Goal: Task Accomplishment & Management: Manage account settings

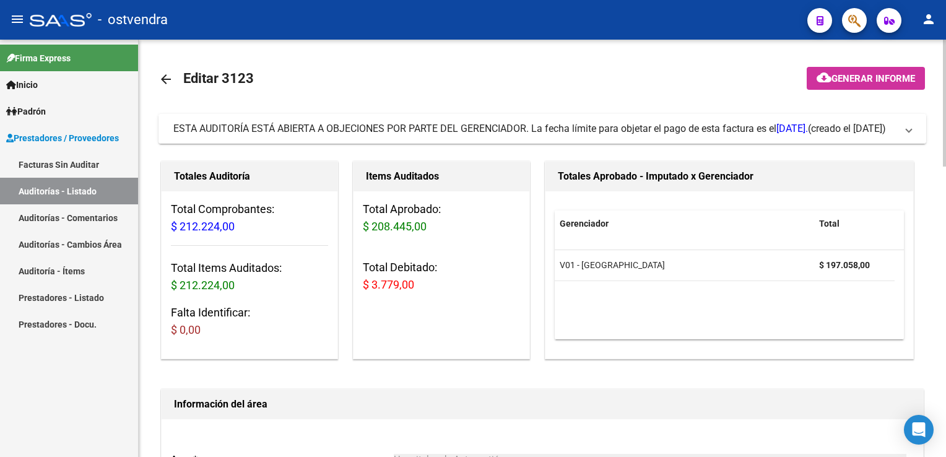
click at [904, 130] on span "ESTA AUDITORÍA ESTÁ ABIERTA A OBJECIONES POR PARTE DEL GERENCIADOR. La fecha lí…" at bounding box center [539, 129] width 733 height 14
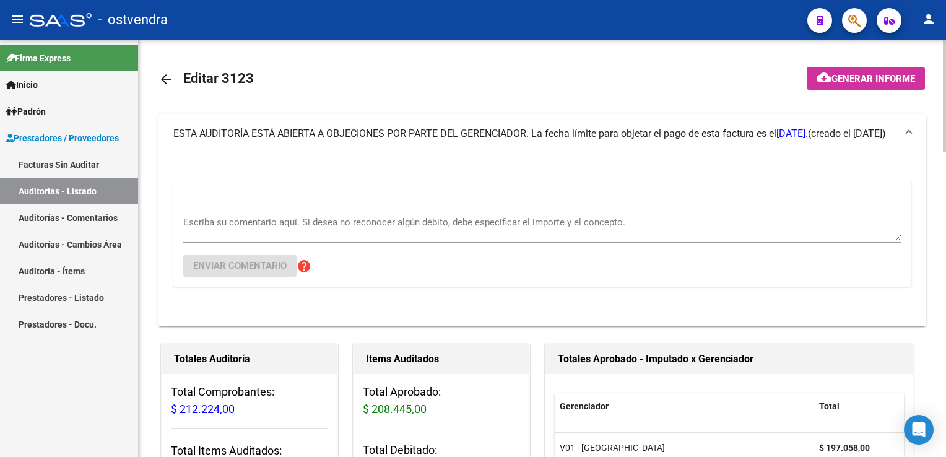
click at [381, 207] on div "Escriba su comentario aquí. Si desea no reconocer algún débito, debe especifica…" at bounding box center [542, 224] width 718 height 38
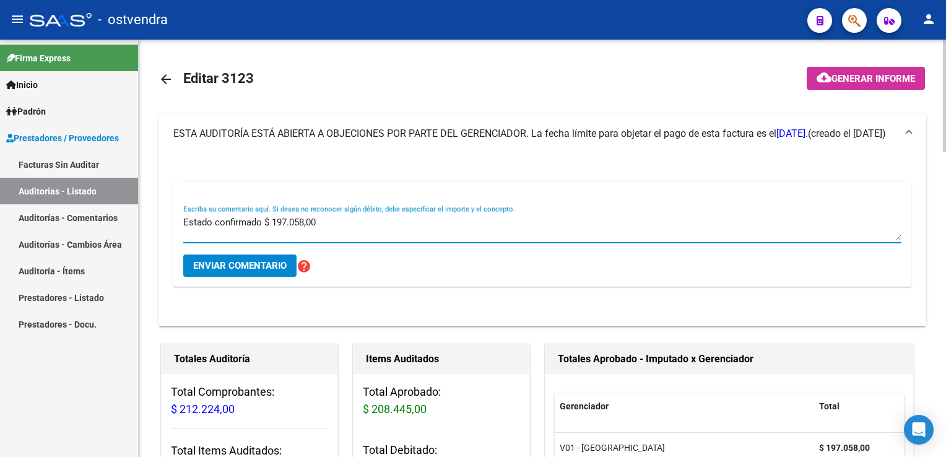
type textarea "Estado confirmado $ 197.058,00"
click at [240, 269] on span "Enviar comentario" at bounding box center [240, 265] width 94 height 11
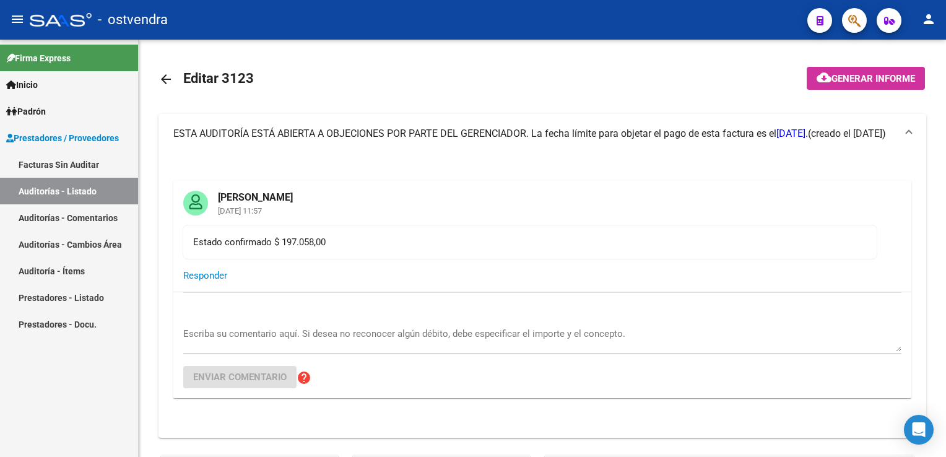
click at [59, 269] on link "Auditoría - Ítems" at bounding box center [69, 271] width 138 height 27
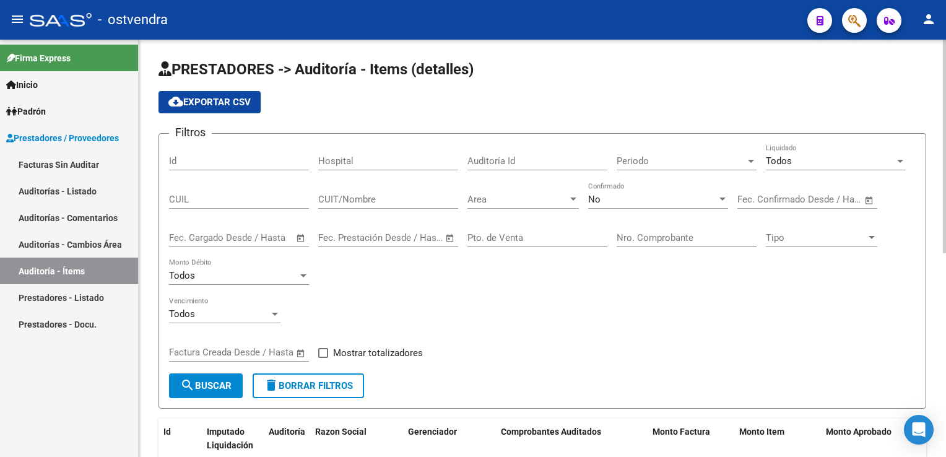
click at [568, 199] on div at bounding box center [573, 199] width 11 height 10
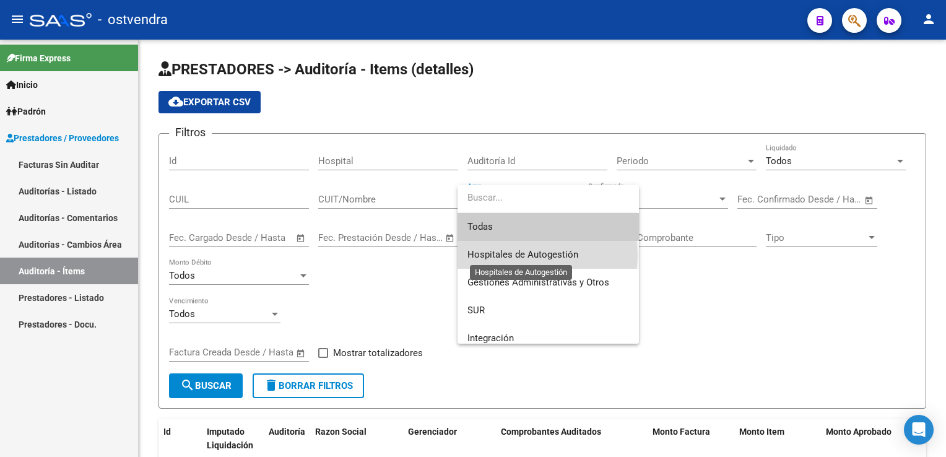
click at [526, 255] on span "Hospitales de Autogestión" at bounding box center [523, 254] width 111 height 11
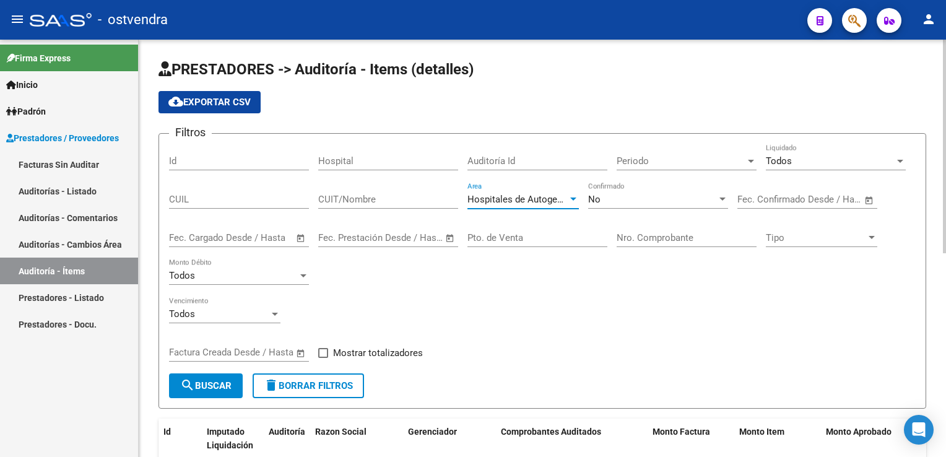
click at [633, 233] on input "Nro. Comprobante" at bounding box center [687, 237] width 140 height 11
click at [718, 196] on div at bounding box center [722, 199] width 11 height 10
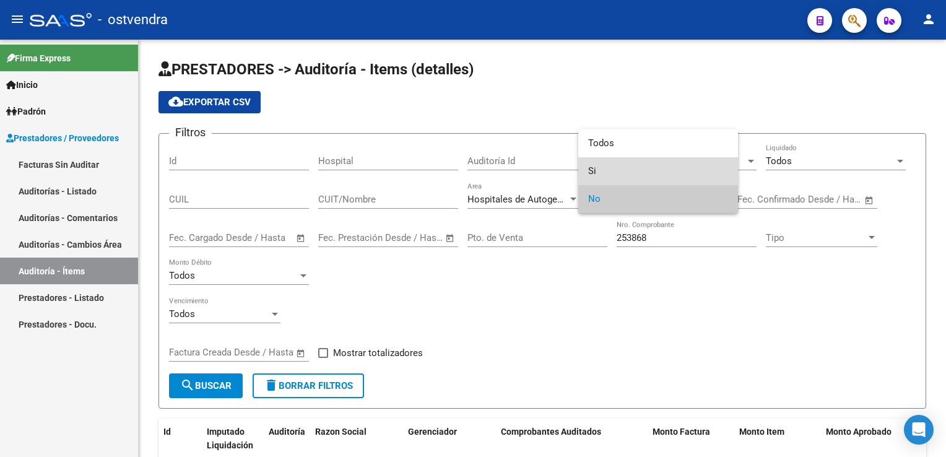
click at [670, 172] on span "Si" at bounding box center [658, 171] width 140 height 28
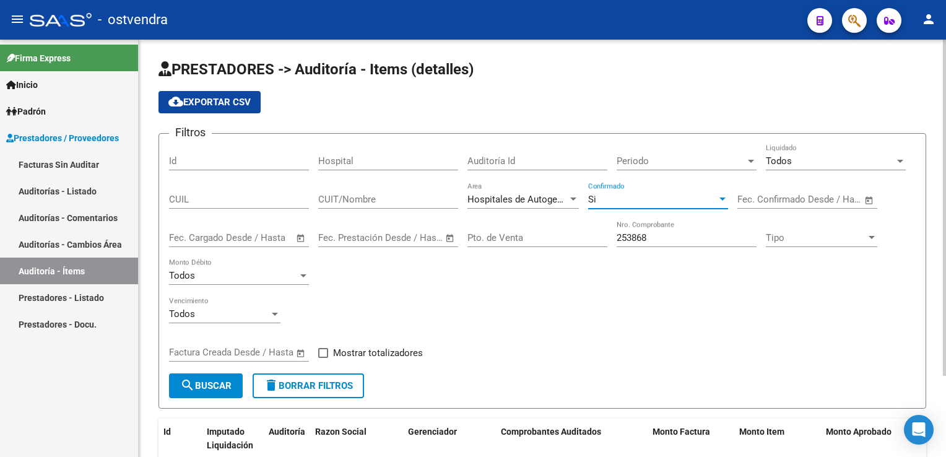
click at [212, 383] on span "search Buscar" at bounding box center [205, 385] width 51 height 11
click at [718, 198] on div at bounding box center [722, 199] width 11 height 10
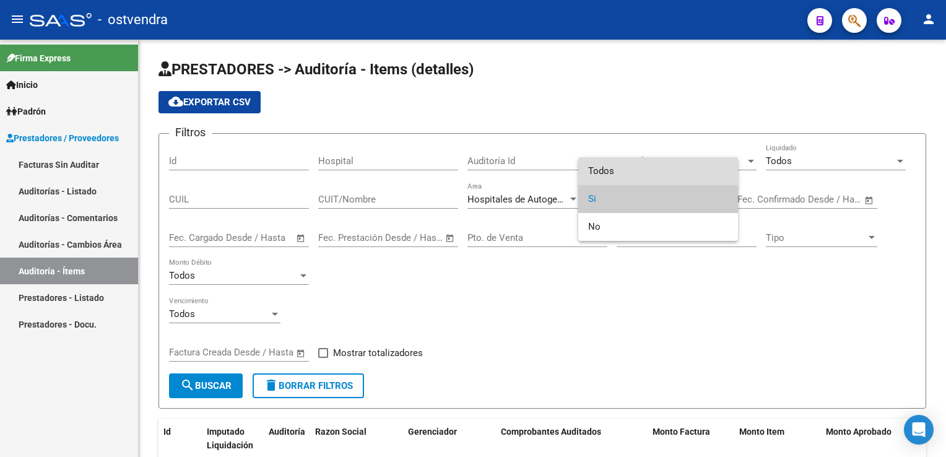
click at [646, 166] on span "Todos" at bounding box center [658, 171] width 140 height 28
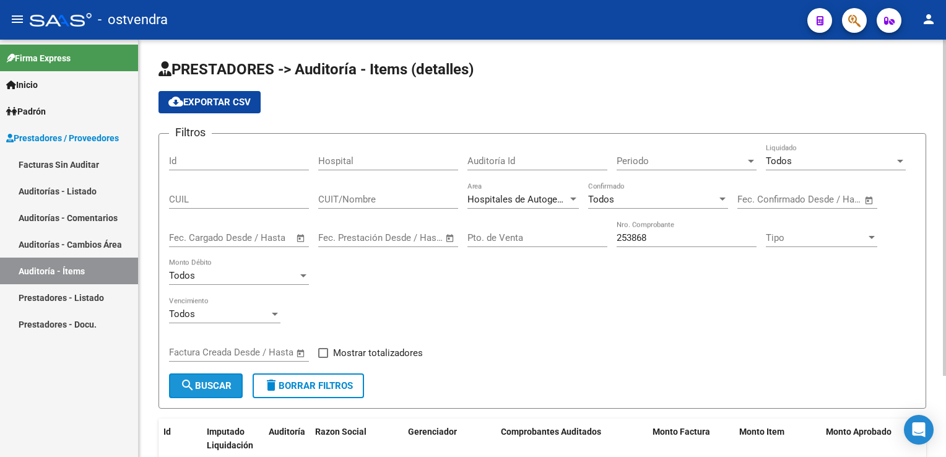
click at [223, 382] on span "search Buscar" at bounding box center [205, 385] width 51 height 11
click at [673, 238] on input "253868" at bounding box center [687, 237] width 140 height 11
type input "2"
click at [209, 383] on span "search Buscar" at bounding box center [205, 385] width 51 height 11
click at [721, 232] on input "498171" at bounding box center [687, 237] width 140 height 11
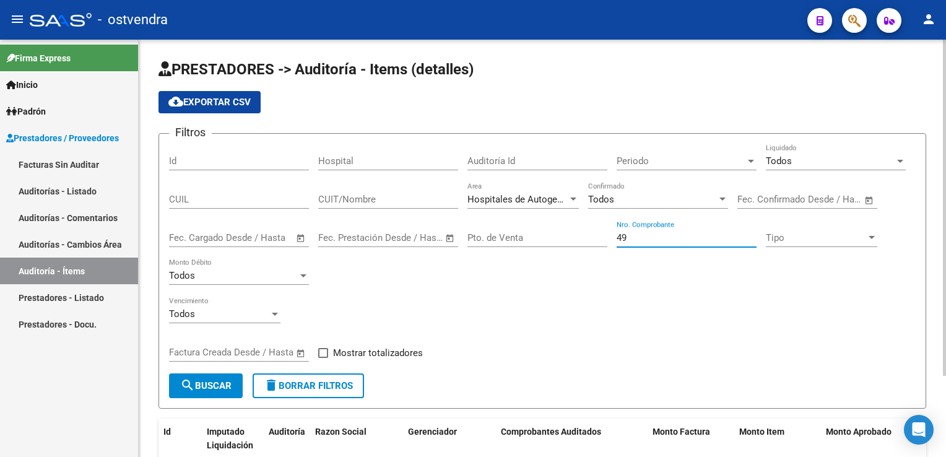
type input "4"
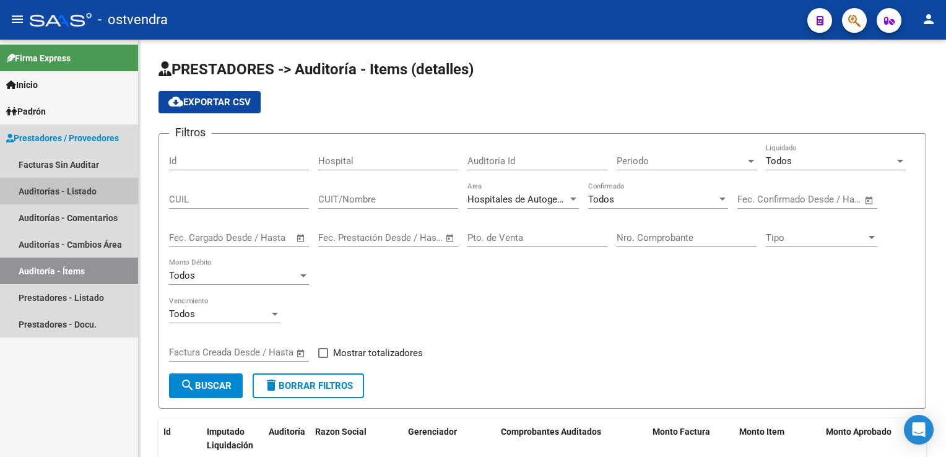
click at [74, 197] on link "Auditorías - Listado" at bounding box center [69, 191] width 138 height 27
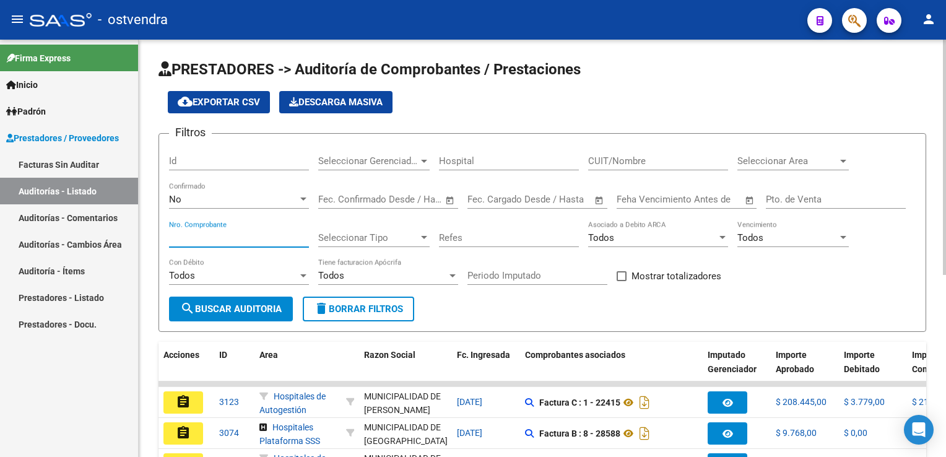
click at [209, 237] on input "Nro. Comprobante" at bounding box center [239, 237] width 140 height 11
type input "253868"
click at [223, 303] on span "search Buscar Auditoria" at bounding box center [231, 308] width 102 height 11
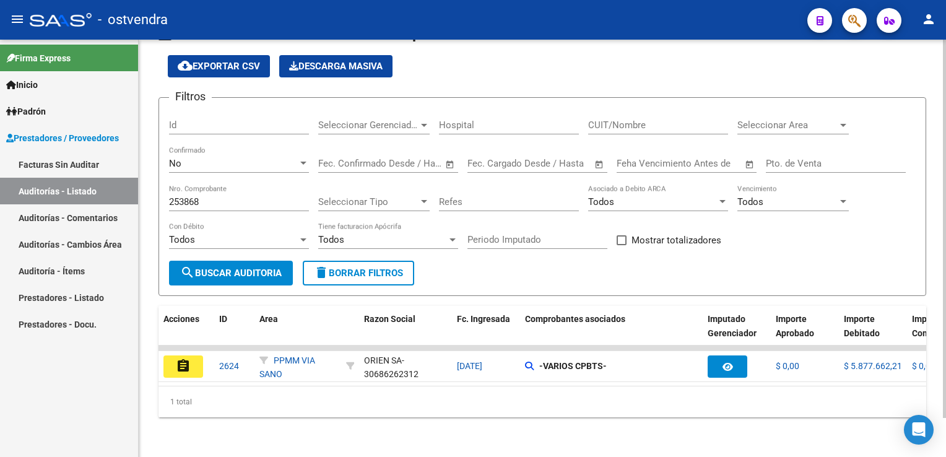
scroll to position [43, 0]
click at [178, 359] on mat-icon "assignment" at bounding box center [183, 366] width 15 height 15
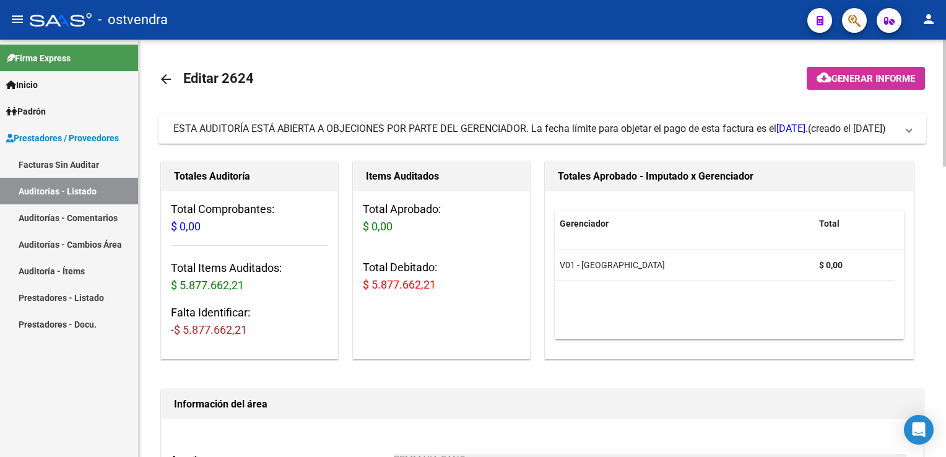
click at [912, 127] on mat-expansion-panel-header "ESTA AUDITORÍA ESTÁ ABIERTA A OBJECIONES POR PARTE DEL GERENCIADOR. La fecha lí…" at bounding box center [543, 129] width 768 height 30
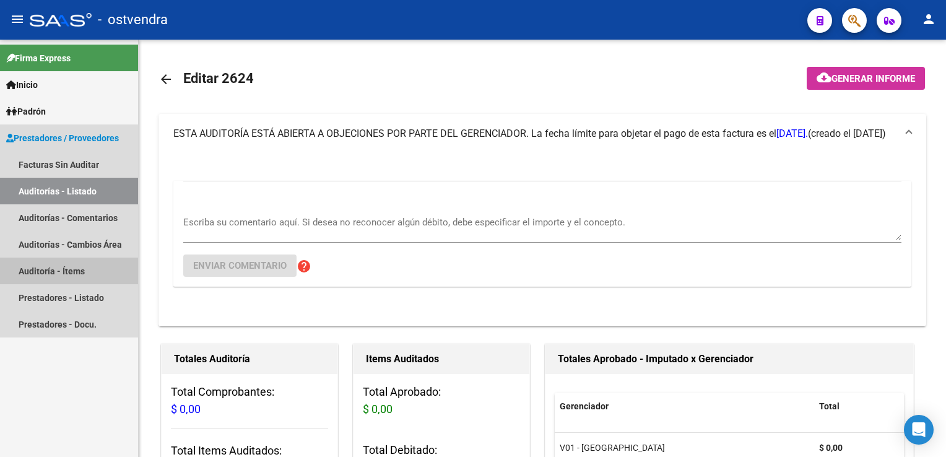
click at [61, 269] on link "Auditoría - Ítems" at bounding box center [69, 271] width 138 height 27
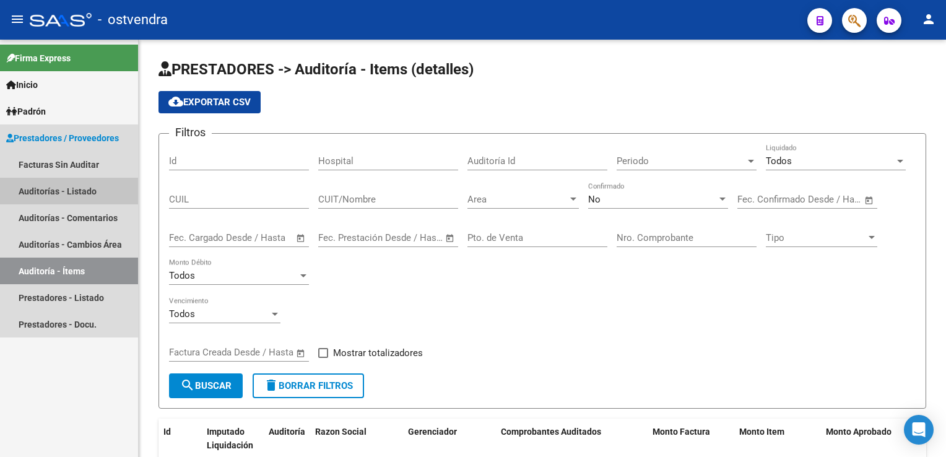
click at [54, 191] on link "Auditorías - Listado" at bounding box center [69, 191] width 138 height 27
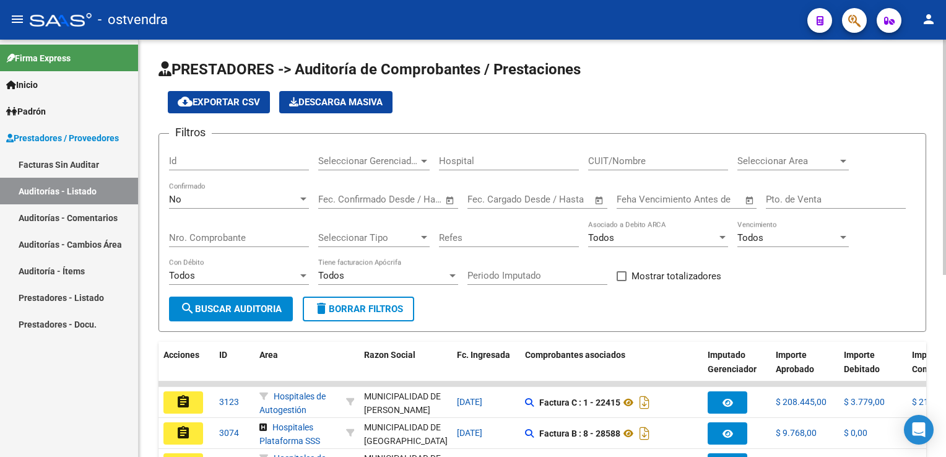
click at [243, 233] on input "Nro. Comprobante" at bounding box center [239, 237] width 140 height 11
click at [240, 301] on button "search Buscar Auditoria" at bounding box center [231, 309] width 124 height 25
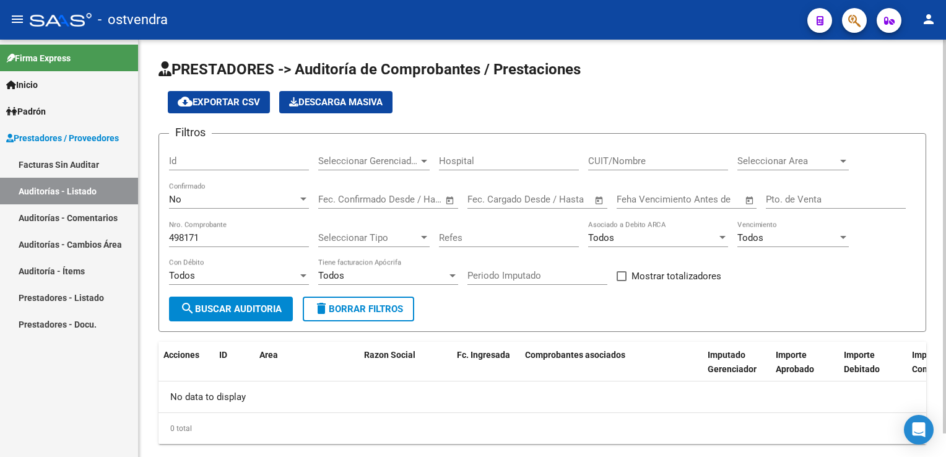
click at [271, 225] on div "498171 Nro. Comprobante" at bounding box center [239, 233] width 140 height 27
type input "4"
type input "253868"
click at [225, 310] on span "search Buscar Auditoria" at bounding box center [231, 308] width 102 height 11
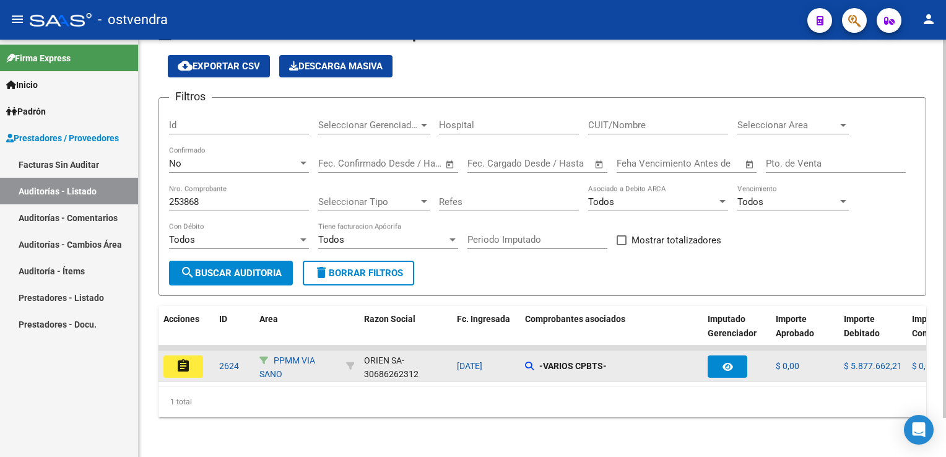
scroll to position [43, 0]
click at [198, 359] on button "assignment" at bounding box center [183, 366] width 40 height 22
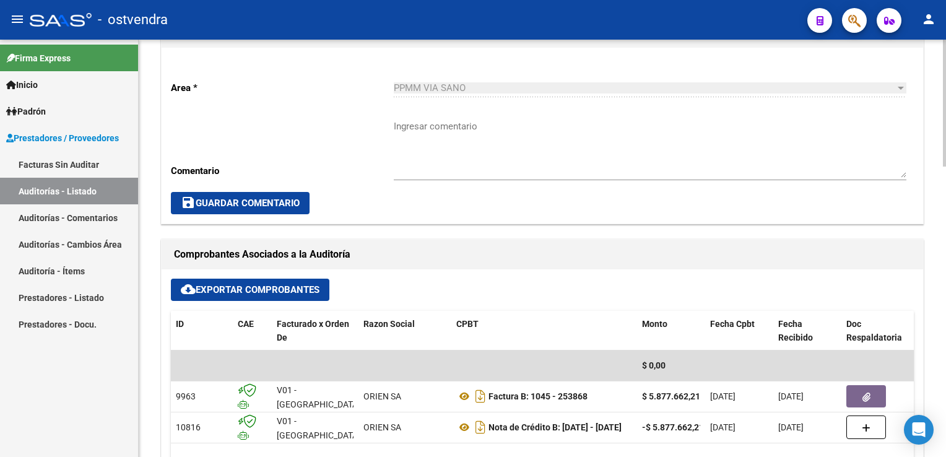
scroll to position [495, 0]
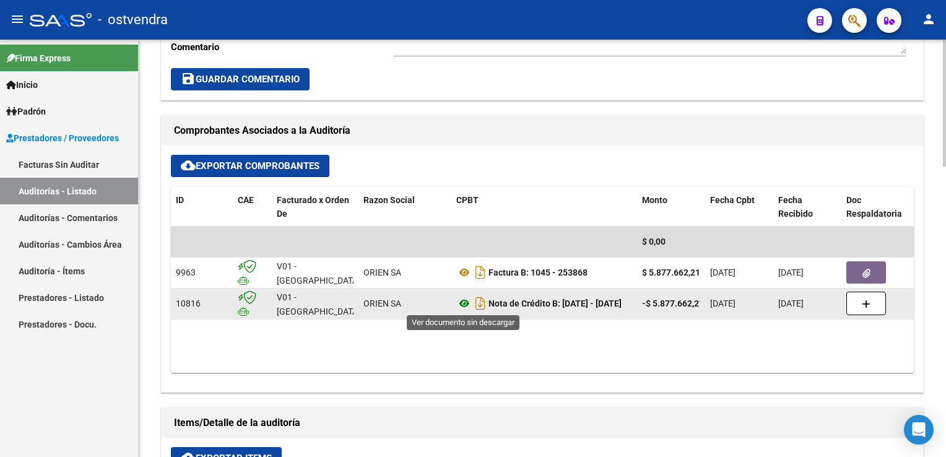
click at [461, 302] on icon at bounding box center [464, 303] width 16 height 15
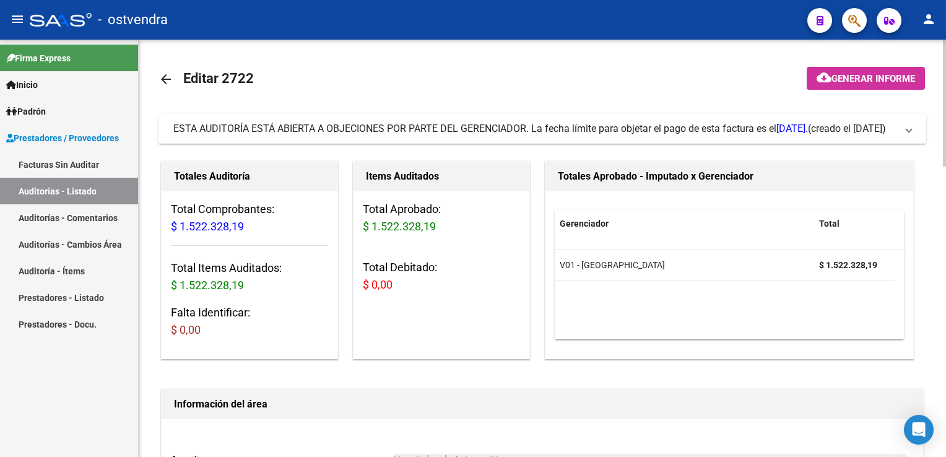
click at [912, 128] on span at bounding box center [909, 129] width 5 height 14
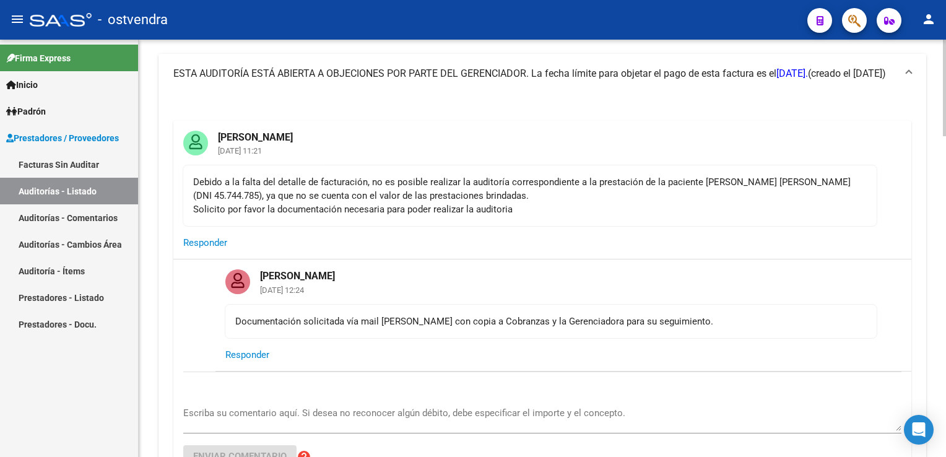
scroll to position [62, 0]
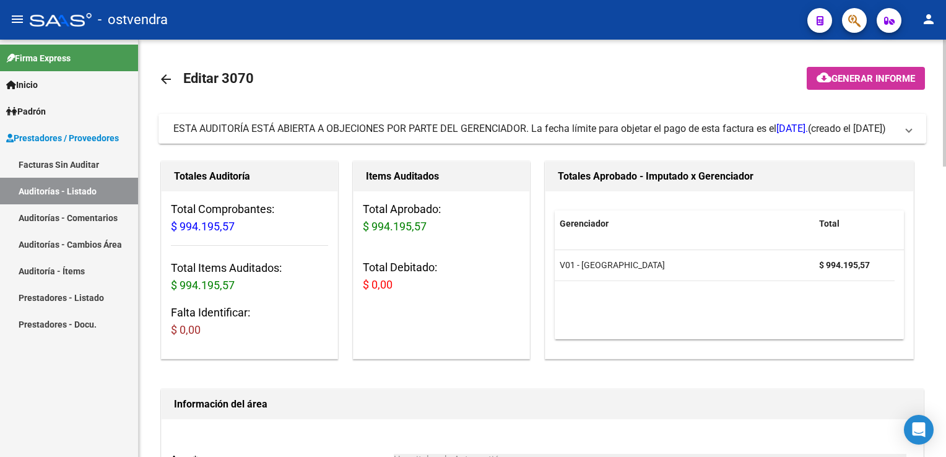
click at [907, 135] on span at bounding box center [909, 129] width 5 height 14
